Goal: Information Seeking & Learning: Learn about a topic

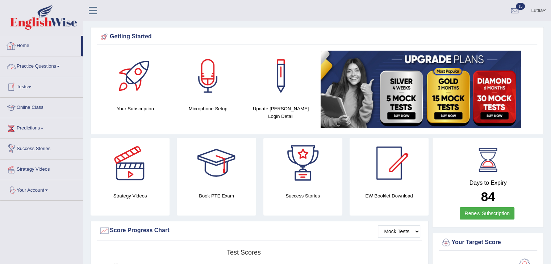
click at [26, 46] on link "Home" at bounding box center [40, 45] width 81 height 18
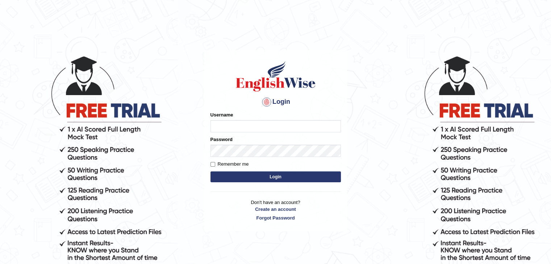
type input "Lutfia"
click at [249, 174] on button "Login" at bounding box center [275, 177] width 130 height 11
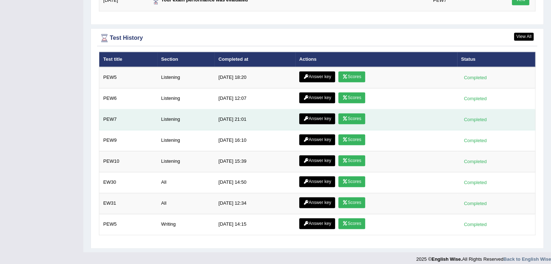
scroll to position [1032, 0]
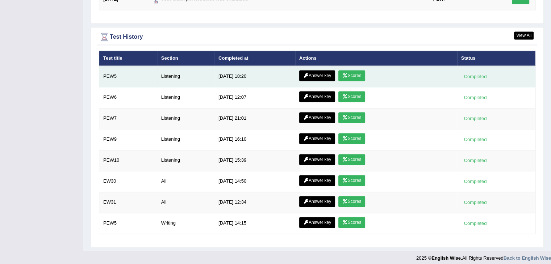
click at [358, 73] on link "Scores" at bounding box center [351, 75] width 27 height 11
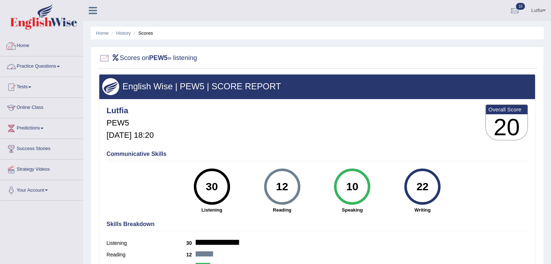
click at [20, 45] on link "Home" at bounding box center [41, 45] width 83 height 18
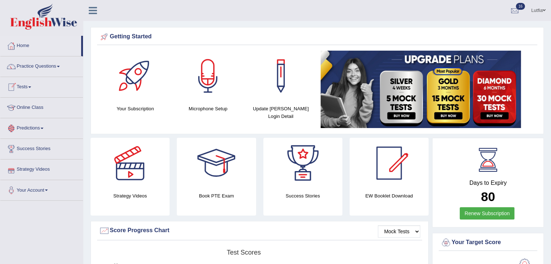
click at [25, 42] on link "Home" at bounding box center [40, 45] width 81 height 18
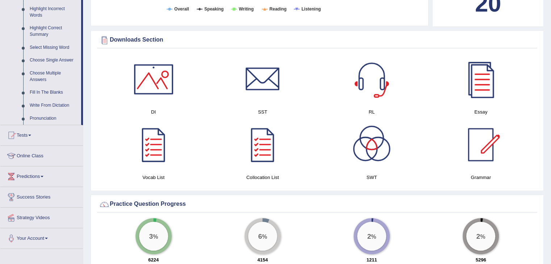
scroll to position [398, 0]
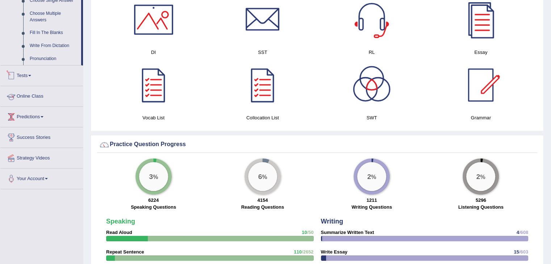
click at [28, 76] on link "Tests" at bounding box center [41, 75] width 83 height 18
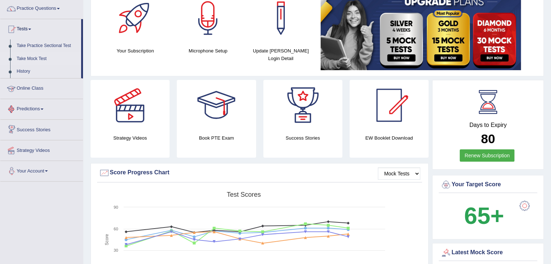
scroll to position [0, 0]
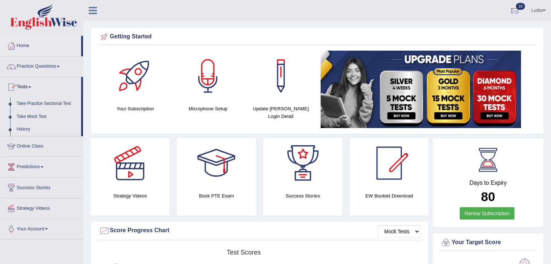
click at [42, 62] on link "Practice Questions" at bounding box center [41, 65] width 83 height 18
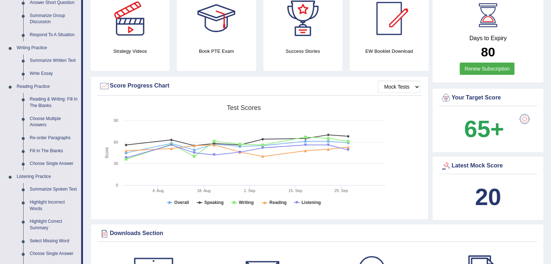
scroll to position [376, 0]
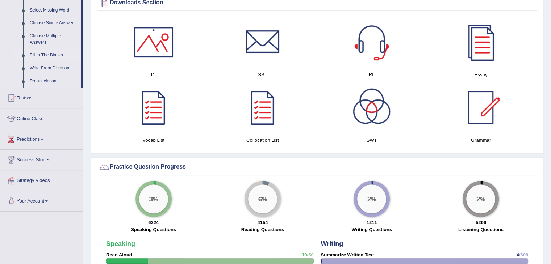
click at [49, 52] on link "Fill In The Blanks" at bounding box center [53, 55] width 55 height 13
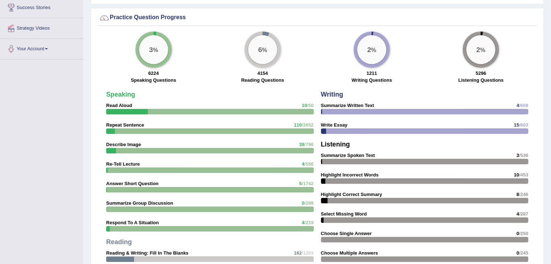
scroll to position [561, 0]
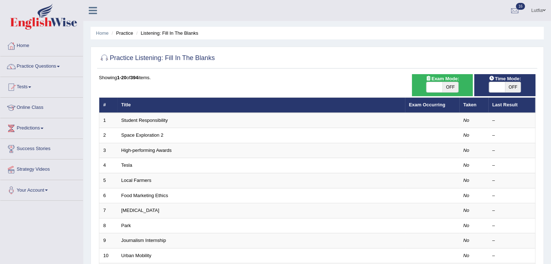
click at [448, 87] on span "OFF" at bounding box center [450, 87] width 16 height 10
checkbox input "true"
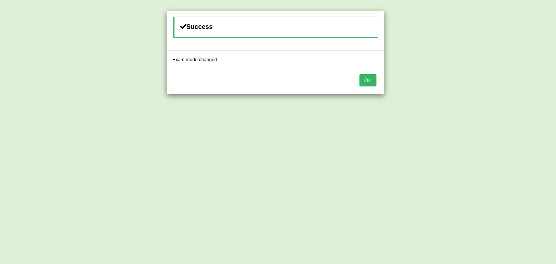
click at [371, 79] on button "OK" at bounding box center [367, 80] width 17 height 12
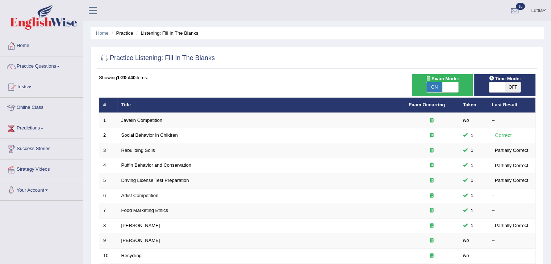
click at [513, 87] on span "OFF" at bounding box center [513, 87] width 16 height 10
checkbox input "true"
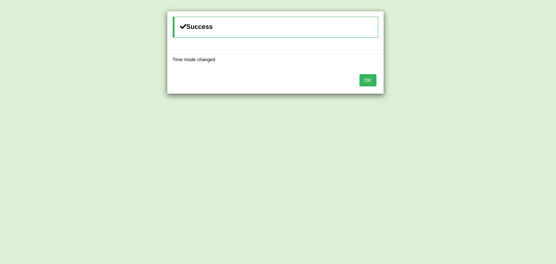
click at [359, 74] on button "OK" at bounding box center [367, 80] width 17 height 12
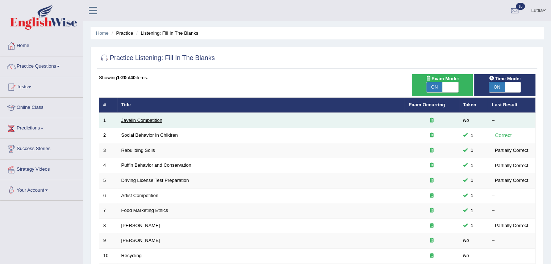
click at [147, 121] on link "Javelin Competition" at bounding box center [141, 120] width 41 height 5
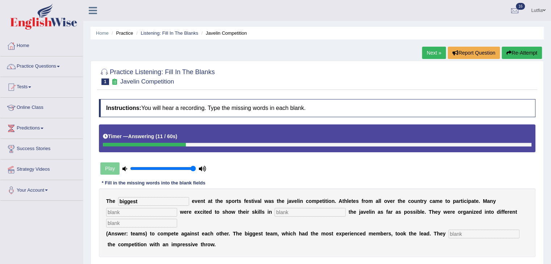
type input "biggest"
click at [115, 210] on input "text" at bounding box center [141, 212] width 71 height 9
type input "people"
click at [288, 212] on input "text" at bounding box center [309, 212] width 71 height 9
type input "proved"
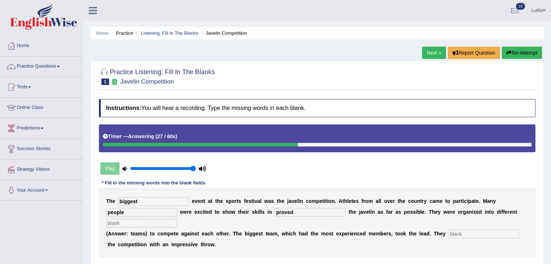
click at [136, 222] on input "text" at bounding box center [141, 223] width 71 height 9
type input "team"
click at [463, 232] on input "text" at bounding box center [483, 234] width 71 height 9
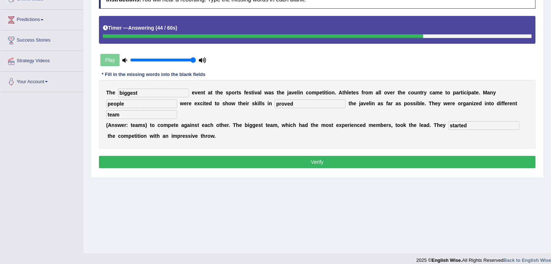
type input "started"
click at [329, 163] on button "Verify" at bounding box center [317, 162] width 436 height 12
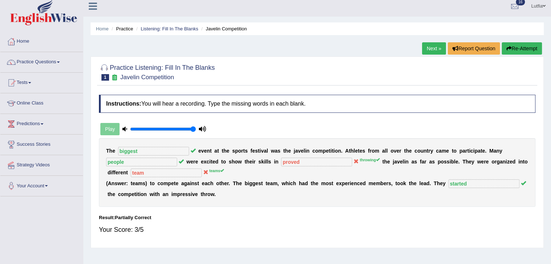
scroll to position [0, 0]
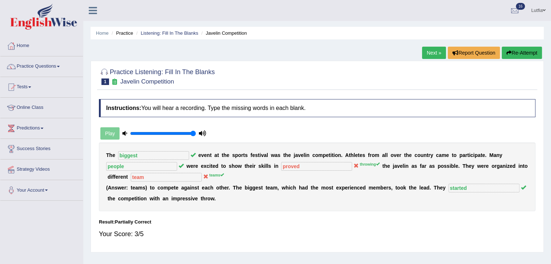
click at [512, 54] on button "Re-Attempt" at bounding box center [521, 53] width 40 height 12
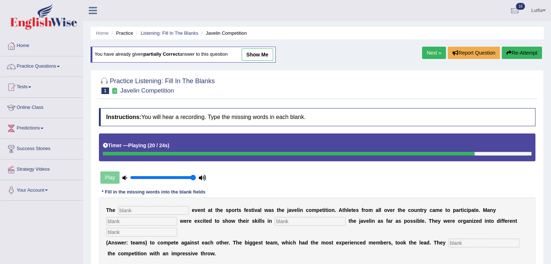
click at [512, 54] on button "Re-Attempt" at bounding box center [521, 53] width 40 height 12
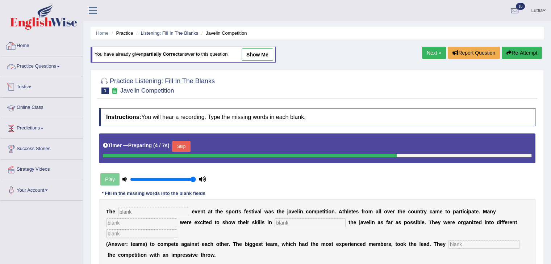
click at [24, 48] on link "Home" at bounding box center [41, 45] width 83 height 18
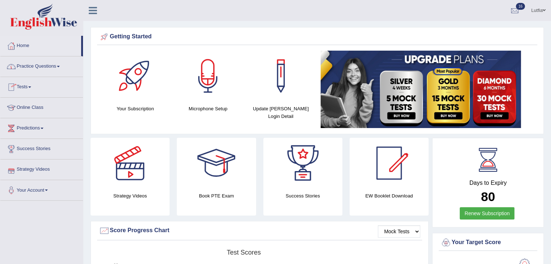
click at [46, 67] on link "Practice Questions" at bounding box center [41, 65] width 83 height 18
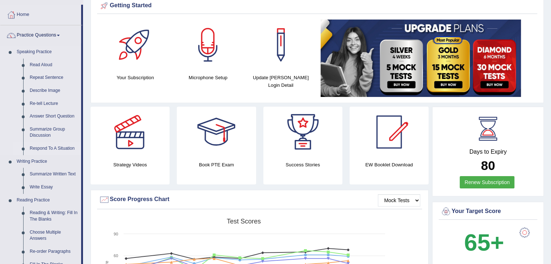
scroll to position [72, 0]
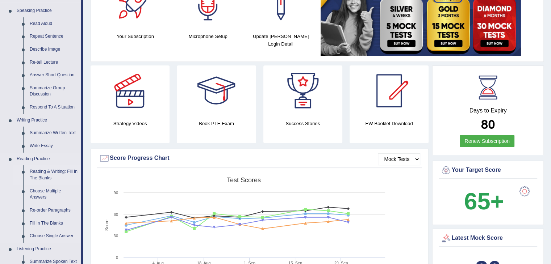
click at [42, 173] on link "Reading & Writing: Fill In The Blanks" at bounding box center [53, 174] width 55 height 19
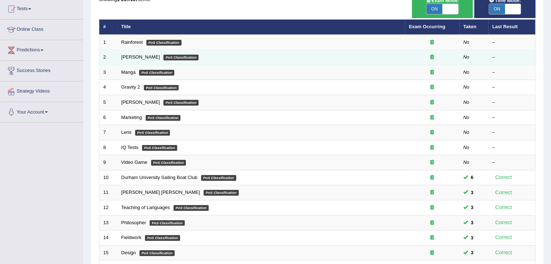
scroll to position [32, 0]
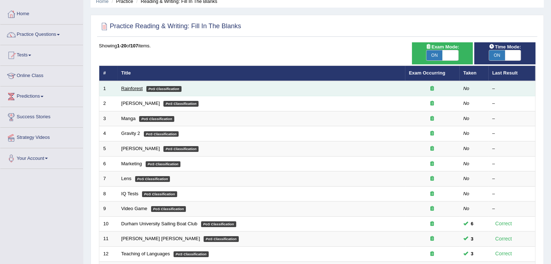
click at [136, 86] on link "Rainforest" at bounding box center [131, 88] width 21 height 5
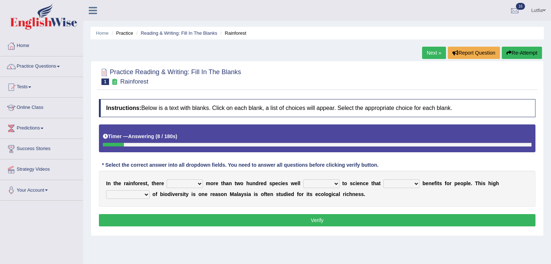
click at [191, 183] on select "have can be has is" at bounding box center [185, 184] width 36 height 9
select select "is"
click at [167, 180] on select "have can be has is" at bounding box center [185, 184] width 36 height 9
click at [332, 184] on select "knowing known knew know" at bounding box center [321, 184] width 36 height 9
select select "knowing"
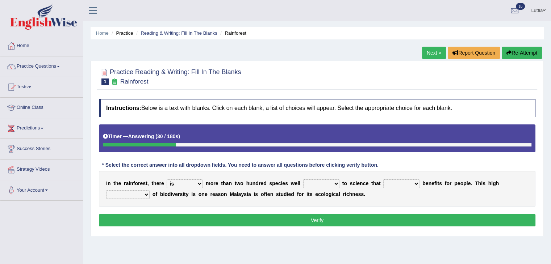
click at [303, 180] on select "knowing known knew know" at bounding box center [321, 184] width 36 height 9
click at [401, 182] on select "contain contained containing contains" at bounding box center [401, 184] width 36 height 9
select select "contained"
click at [383, 180] on select "contain contained containing contains" at bounding box center [401, 184] width 36 height 9
click at [143, 194] on select "condensation conjunction continuity complexity" at bounding box center [127, 194] width 43 height 9
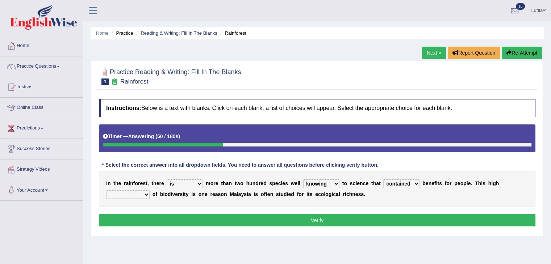
select select "condensation"
click at [106, 190] on select "condensation conjunction continuity complexity" at bounding box center [127, 194] width 43 height 9
click at [145, 194] on select "condensation conjunction continuity complexity" at bounding box center [127, 194] width 43 height 9
click at [214, 221] on button "Verify" at bounding box center [317, 220] width 436 height 12
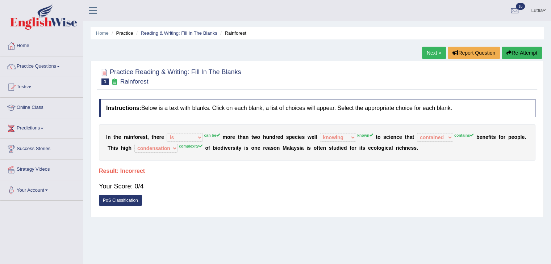
click at [508, 48] on button "Re-Attempt" at bounding box center [521, 53] width 40 height 12
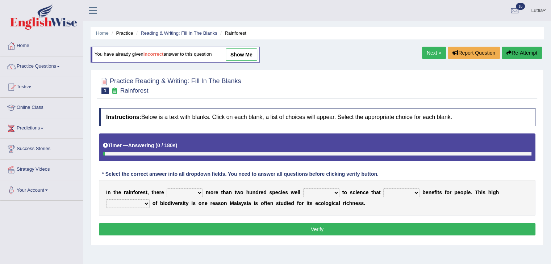
click at [191, 190] on select "have can be has is" at bounding box center [185, 193] width 36 height 9
select select "can be"
click at [167, 189] on select "have can be has is" at bounding box center [185, 193] width 36 height 9
click at [317, 191] on select "knowing known knew know" at bounding box center [321, 193] width 36 height 9
select select "known"
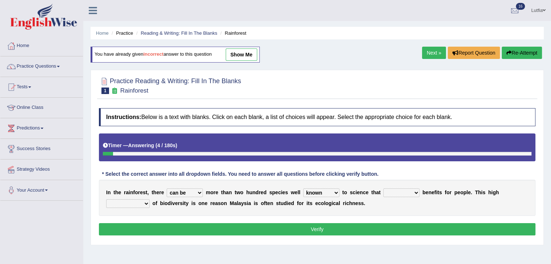
click at [303, 189] on select "knowing known knew know" at bounding box center [321, 193] width 36 height 9
click at [391, 191] on select "contain contained containing contains" at bounding box center [401, 193] width 36 height 9
select select "contains"
click at [383, 189] on select "contain contained containing contains" at bounding box center [401, 193] width 36 height 9
click at [146, 203] on select "condensation conjunction continuity complexity" at bounding box center [127, 203] width 43 height 9
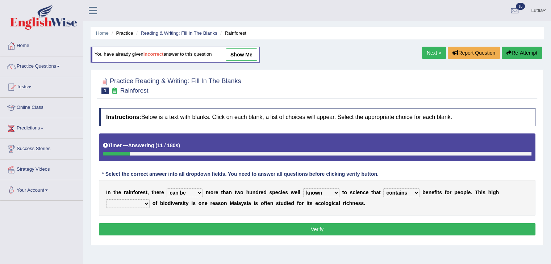
select select "complexity"
click at [106, 199] on select "condensation conjunction continuity complexity" at bounding box center [127, 203] width 43 height 9
click at [144, 225] on button "Verify" at bounding box center [317, 229] width 436 height 12
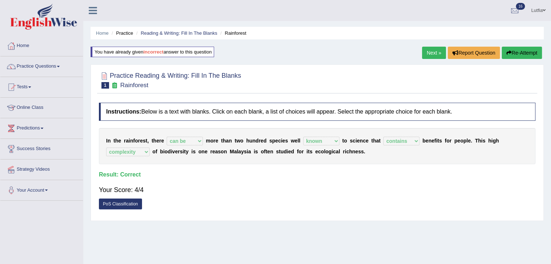
click at [429, 52] on link "Next »" at bounding box center [434, 53] width 24 height 12
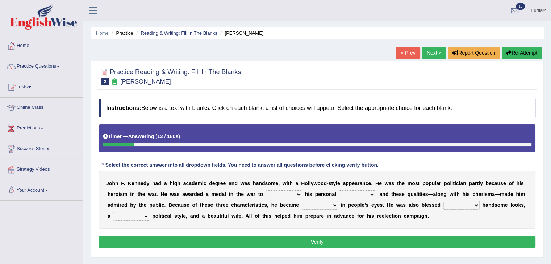
click at [287, 194] on select "prove show evidence upthrow" at bounding box center [284, 194] width 36 height 9
select select "show"
click at [266, 190] on select "prove show evidence upthrow" at bounding box center [284, 194] width 36 height 9
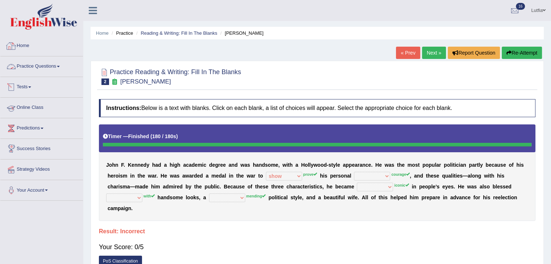
click at [28, 48] on link "Home" at bounding box center [41, 45] width 83 height 18
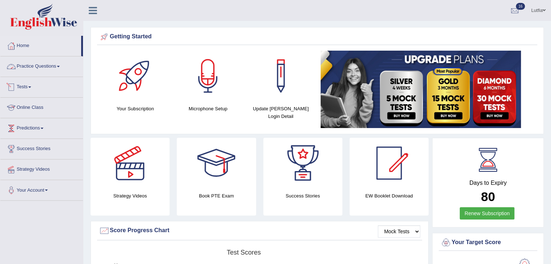
click at [46, 63] on link "Practice Questions" at bounding box center [41, 65] width 83 height 18
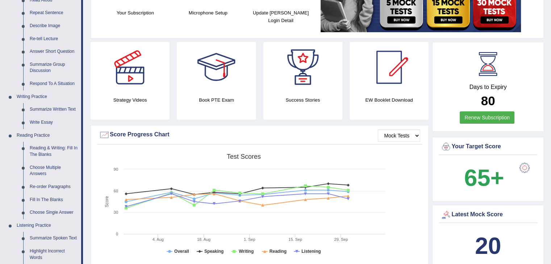
scroll to position [109, 0]
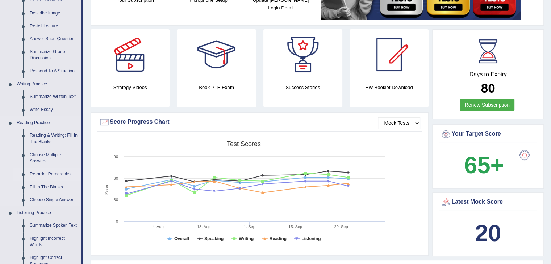
click at [54, 172] on link "Re-order Paragraphs" at bounding box center [53, 174] width 55 height 13
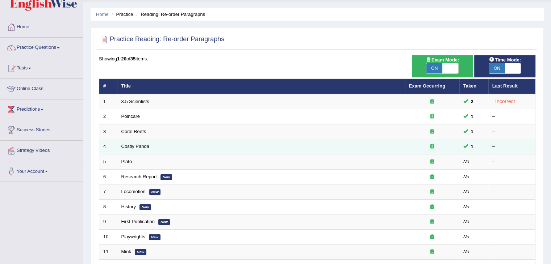
scroll to position [36, 0]
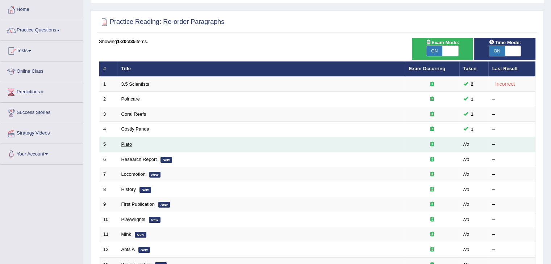
click at [122, 142] on link "Plato" at bounding box center [126, 144] width 11 height 5
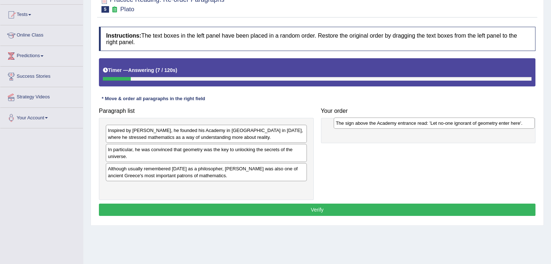
drag, startPoint x: 134, startPoint y: 150, endPoint x: 362, endPoint y: 124, distance: 229.2
click at [362, 124] on div "The sign above the Academy entrance read: 'Let no-one ignorant of geometry ente…" at bounding box center [433, 123] width 201 height 11
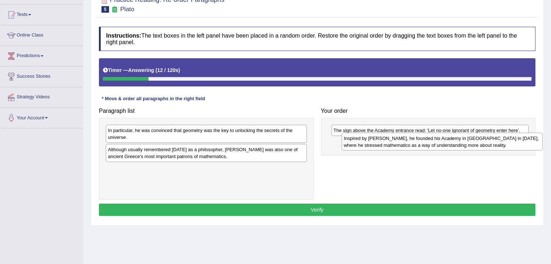
drag, startPoint x: 195, startPoint y: 134, endPoint x: 431, endPoint y: 142, distance: 235.8
click at [431, 142] on div "Inspired by Pythagoras, he founded his Academy in Athens in 387 BC, where he st…" at bounding box center [441, 142] width 201 height 18
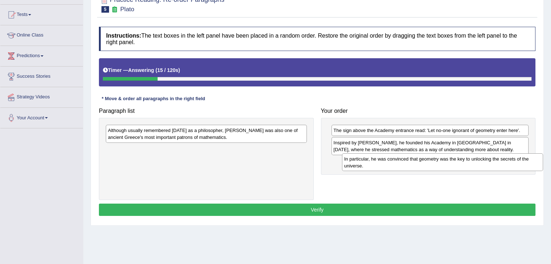
drag, startPoint x: 265, startPoint y: 135, endPoint x: 501, endPoint y: 164, distance: 237.7
click at [501, 164] on div "In particular, he was convinced that geometry was the key to unlocking the secr…" at bounding box center [442, 162] width 201 height 18
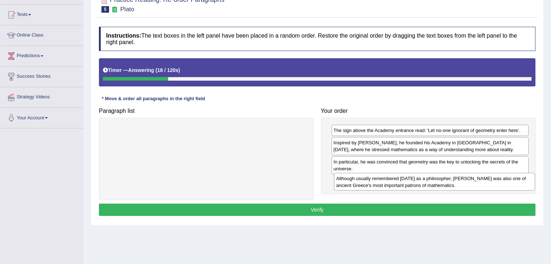
drag, startPoint x: 277, startPoint y: 134, endPoint x: 505, endPoint y: 182, distance: 233.1
click at [505, 182] on div "Although usually remembered today as a philosopher, Plato was also one of ancie…" at bounding box center [434, 182] width 201 height 18
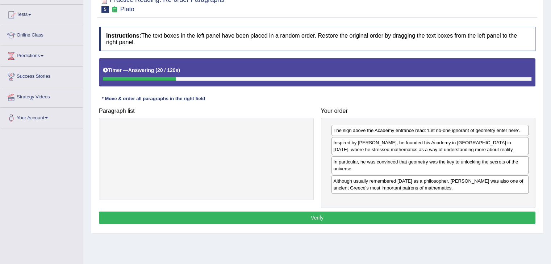
click at [398, 216] on button "Verify" at bounding box center [317, 218] width 436 height 12
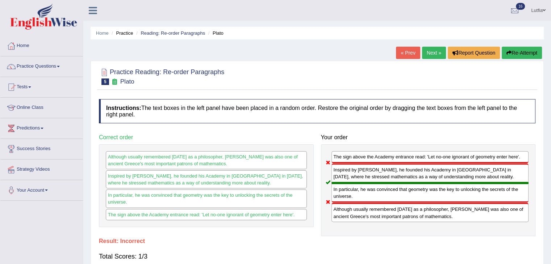
click at [430, 50] on link "Next »" at bounding box center [434, 53] width 24 height 12
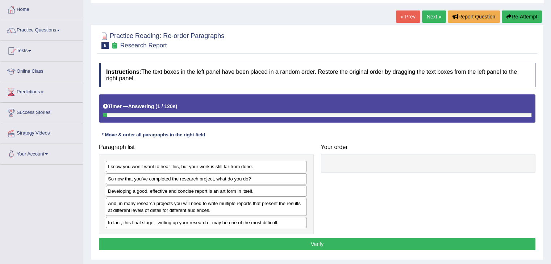
scroll to position [36, 0]
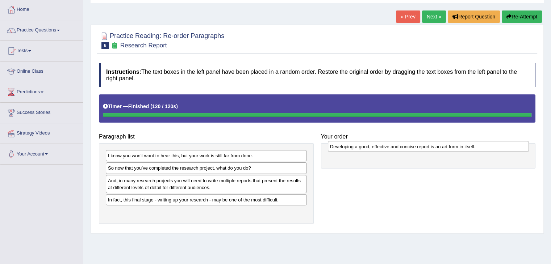
drag, startPoint x: 128, startPoint y: 180, endPoint x: 350, endPoint y: 147, distance: 224.4
click at [350, 147] on div "Developing a good, effective and concise report is an art form in itself." at bounding box center [428, 146] width 201 height 11
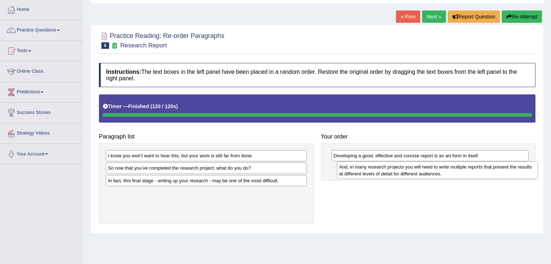
drag, startPoint x: 218, startPoint y: 185, endPoint x: 449, endPoint y: 171, distance: 231.3
click at [449, 171] on div "And, in many research projects you will need to write multiple reports that pre…" at bounding box center [437, 170] width 201 height 18
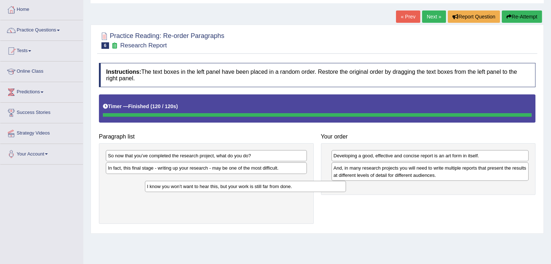
drag, startPoint x: 198, startPoint y: 156, endPoint x: 192, endPoint y: 178, distance: 22.7
click at [207, 182] on div "I know you won’t want to hear this, but your work is still far from done." at bounding box center [245, 186] width 201 height 11
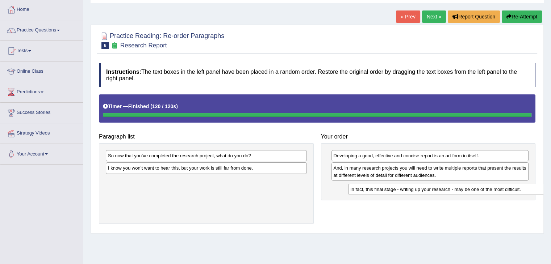
drag, startPoint x: 191, startPoint y: 168, endPoint x: 431, endPoint y: 187, distance: 240.7
click at [431, 187] on div "In fact, this final stage - writing up your research - may be one of the most d…" at bounding box center [448, 189] width 201 height 11
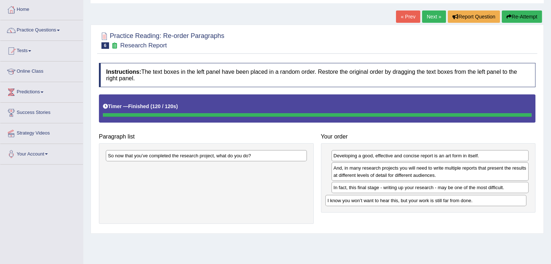
drag, startPoint x: 218, startPoint y: 164, endPoint x: 447, endPoint y: 197, distance: 231.1
click at [447, 197] on div "I know you won’t want to hear this, but your work is still far from done." at bounding box center [425, 200] width 201 height 11
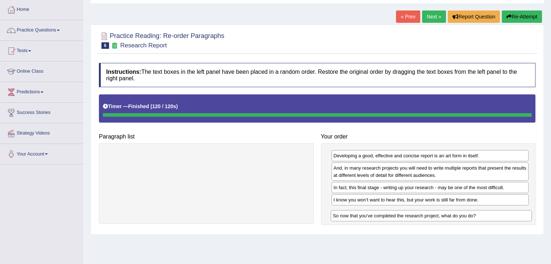
drag, startPoint x: 230, startPoint y: 155, endPoint x: 455, endPoint y: 213, distance: 232.5
click at [455, 215] on div "So now that you’ve completed the research project, what do you do?" at bounding box center [430, 215] width 201 height 11
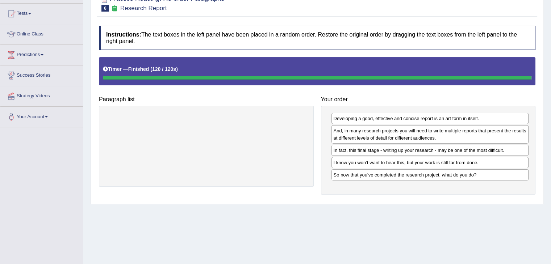
scroll to position [43, 0]
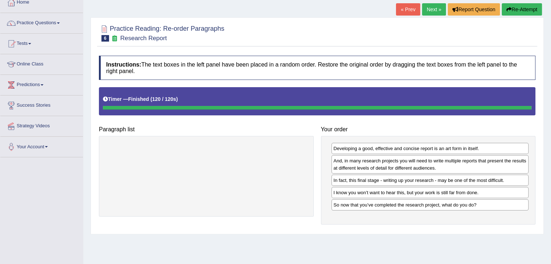
click at [517, 10] on button "Re-Attempt" at bounding box center [521, 9] width 40 height 12
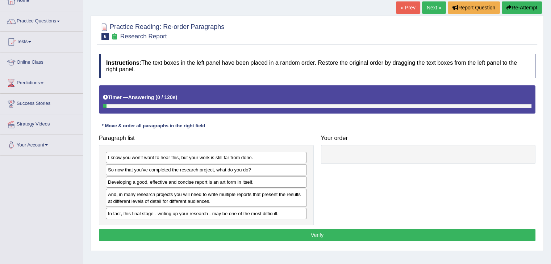
scroll to position [43, 0]
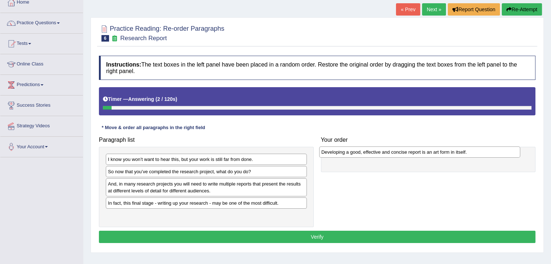
drag, startPoint x: 164, startPoint y: 181, endPoint x: 377, endPoint y: 149, distance: 215.5
click at [377, 149] on div "Developing a good, effective and concise report is an art form in itself." at bounding box center [419, 152] width 201 height 11
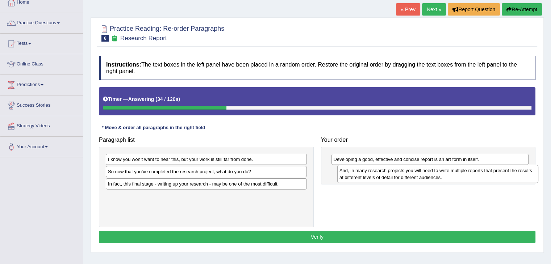
drag, startPoint x: 191, startPoint y: 186, endPoint x: 422, endPoint y: 170, distance: 231.1
click at [422, 170] on div "And, in many research projects you will need to write multiple reports that pre…" at bounding box center [437, 174] width 201 height 18
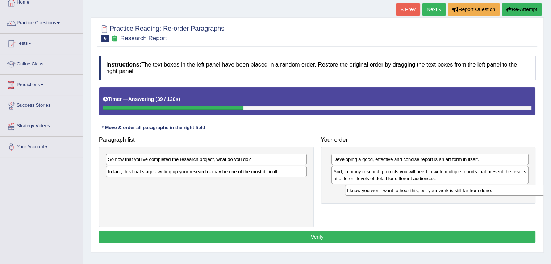
drag, startPoint x: 236, startPoint y: 156, endPoint x: 475, endPoint y: 187, distance: 240.9
click at [475, 187] on div "I know you won’t want to hear this, but your work is still far from done." at bounding box center [445, 190] width 201 height 11
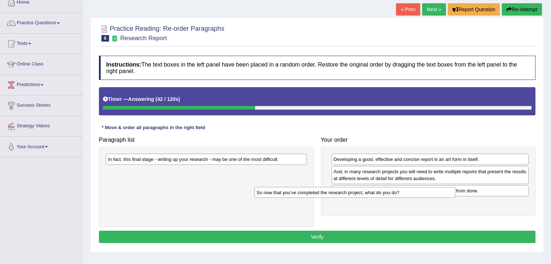
drag, startPoint x: 264, startPoint y: 156, endPoint x: 346, endPoint y: 188, distance: 87.7
click at [347, 188] on div "So now that you’ve completed the research project, what do you do?" at bounding box center [354, 192] width 201 height 11
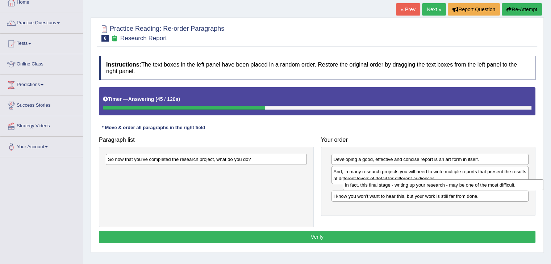
drag, startPoint x: 291, startPoint y: 160, endPoint x: 528, endPoint y: 186, distance: 237.8
click at [528, 186] on div "In fact, this final stage - writing up your research - may be one of the most d…" at bounding box center [442, 185] width 201 height 11
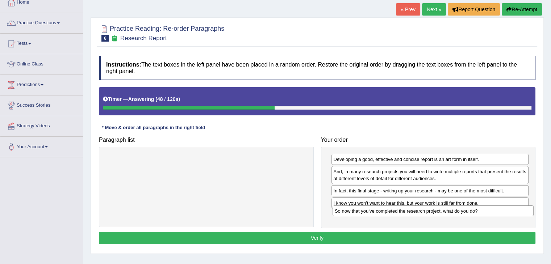
drag, startPoint x: 294, startPoint y: 168, endPoint x: 519, endPoint y: 211, distance: 229.2
click at [519, 211] on div "So now that you’ve completed the research project, what do you do?" at bounding box center [432, 211] width 201 height 11
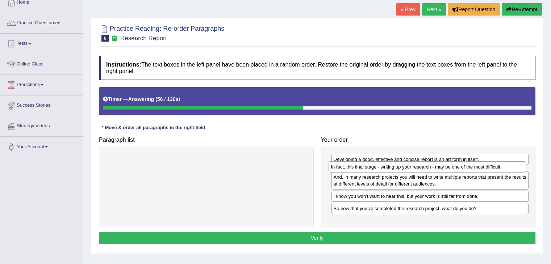
drag, startPoint x: 367, startPoint y: 193, endPoint x: 364, endPoint y: 170, distance: 23.7
click at [364, 170] on div "In fact, this final stage - writing up your research - may be one of the most d…" at bounding box center [426, 166] width 197 height 11
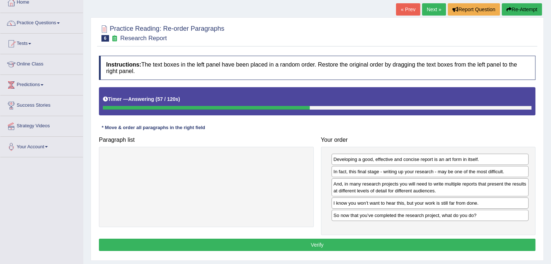
click at [338, 241] on button "Verify" at bounding box center [317, 245] width 436 height 12
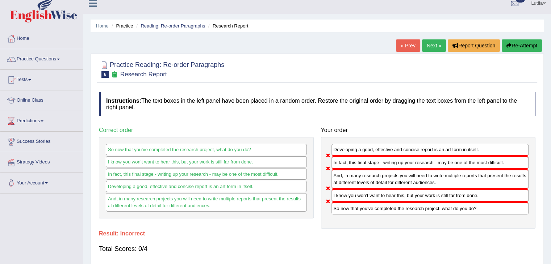
scroll to position [0, 0]
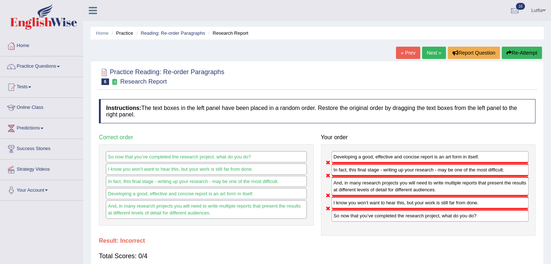
click at [510, 51] on button "Re-Attempt" at bounding box center [521, 53] width 40 height 12
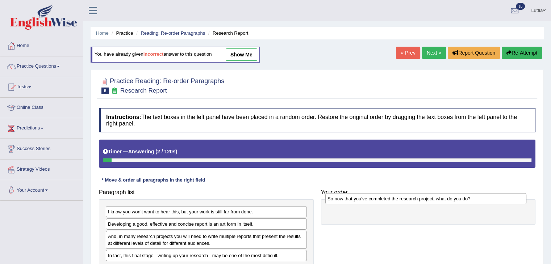
drag, startPoint x: 211, startPoint y: 223, endPoint x: 431, endPoint y: 198, distance: 220.8
click at [431, 198] on div "So now that you’ve completed the research project, what do you do?" at bounding box center [425, 198] width 201 height 11
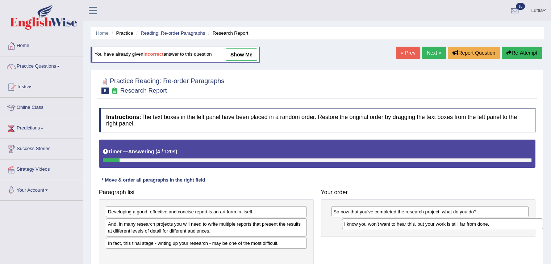
drag, startPoint x: 287, startPoint y: 213, endPoint x: 523, endPoint y: 225, distance: 236.3
click at [523, 225] on div "I know you won’t want to hear this, but your work is still far from done." at bounding box center [442, 224] width 201 height 11
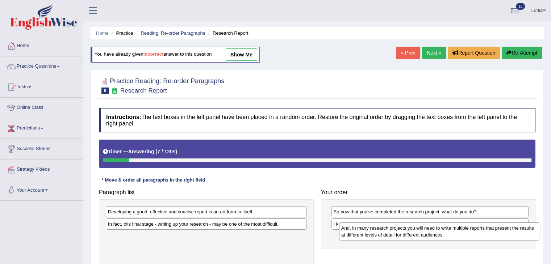
drag, startPoint x: 268, startPoint y: 225, endPoint x: 502, endPoint y: 229, distance: 233.5
click at [502, 229] on div "And, in many research projects you will need to write multiple reports that pre…" at bounding box center [439, 232] width 201 height 18
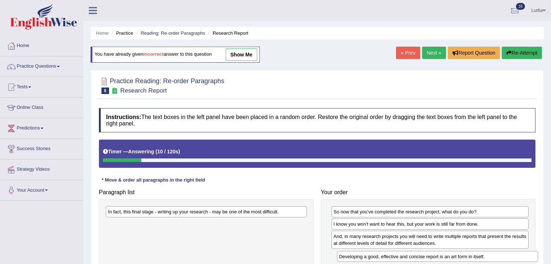
drag, startPoint x: 286, startPoint y: 209, endPoint x: 517, endPoint y: 254, distance: 235.3
click at [517, 254] on div "Developing a good, effective and concise report is an art form in itself." at bounding box center [437, 256] width 201 height 11
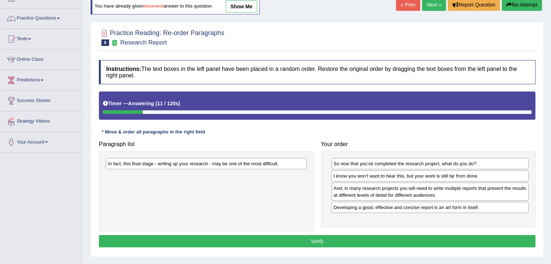
scroll to position [109, 0]
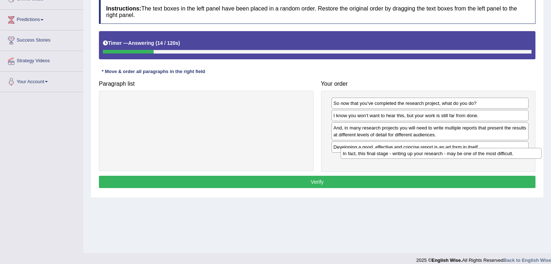
drag, startPoint x: 284, startPoint y: 105, endPoint x: 518, endPoint y: 155, distance: 239.9
click at [518, 155] on div "In fact, this final stage - writing up your research - may be one of the most d…" at bounding box center [440, 153] width 201 height 11
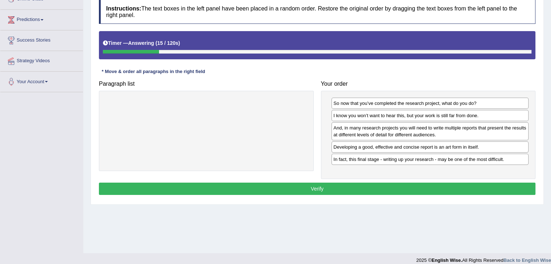
click at [369, 186] on button "Verify" at bounding box center [317, 189] width 436 height 12
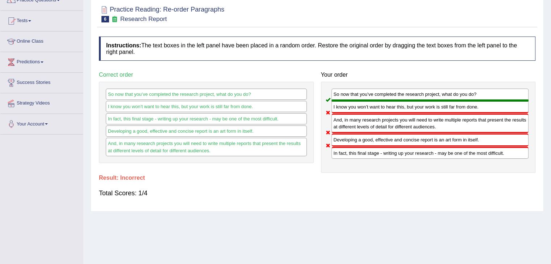
scroll to position [0, 0]
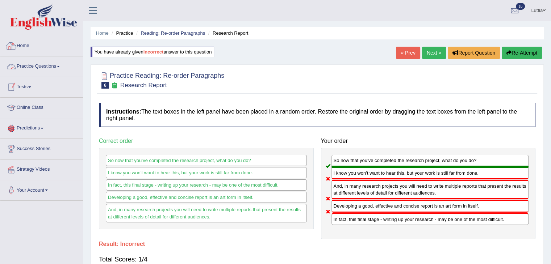
click at [20, 49] on link "Home" at bounding box center [41, 45] width 83 height 18
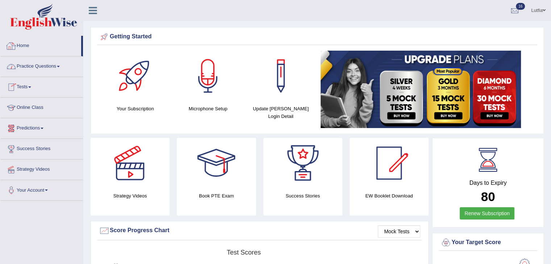
click at [29, 53] on link "Home" at bounding box center [40, 45] width 81 height 18
click at [39, 67] on link "Practice Questions" at bounding box center [41, 65] width 83 height 18
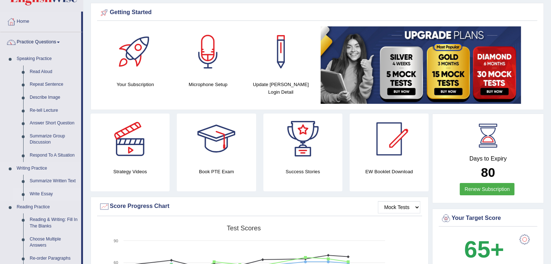
scroll to position [72, 0]
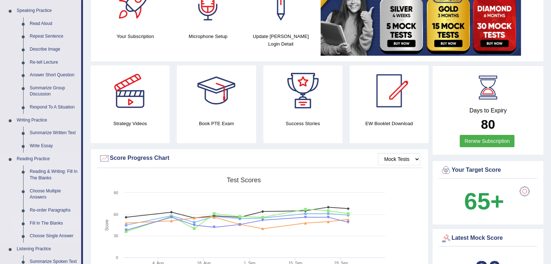
click at [47, 219] on link "Fill In The Blanks" at bounding box center [53, 223] width 55 height 13
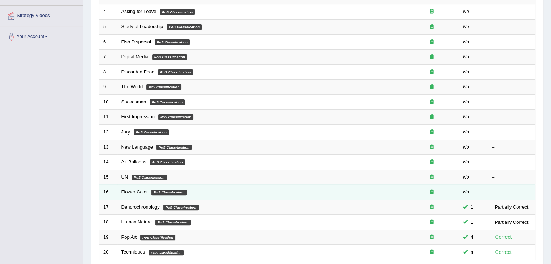
scroll to position [213, 0]
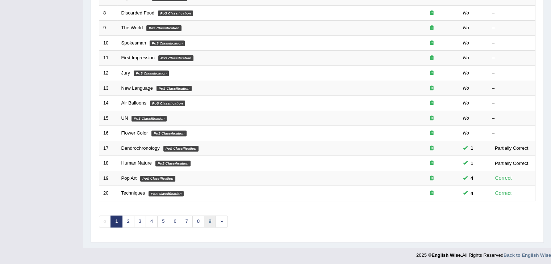
click at [209, 218] on link "9" at bounding box center [210, 222] width 12 height 12
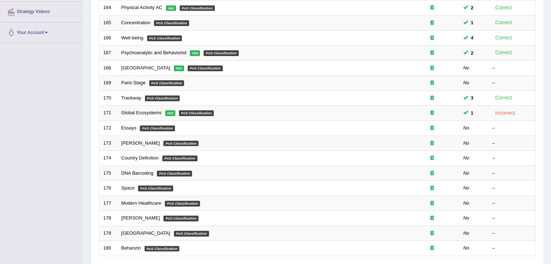
scroll to position [213, 0]
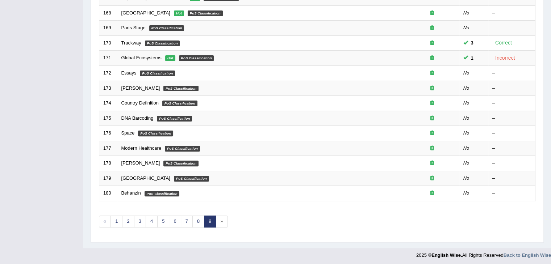
click at [222, 224] on span "»" at bounding box center [221, 222] width 12 height 12
click at [197, 220] on link "8" at bounding box center [198, 222] width 12 height 12
